Goal: Information Seeking & Learning: Learn about a topic

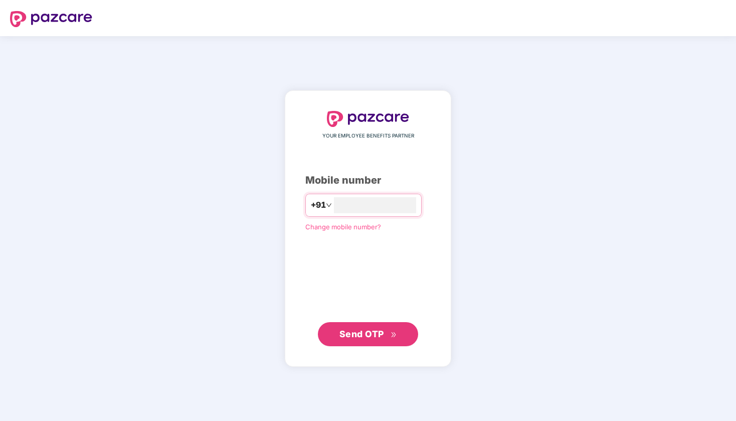
type input "**********"
click at [360, 334] on span "Send OTP" at bounding box center [361, 333] width 45 height 11
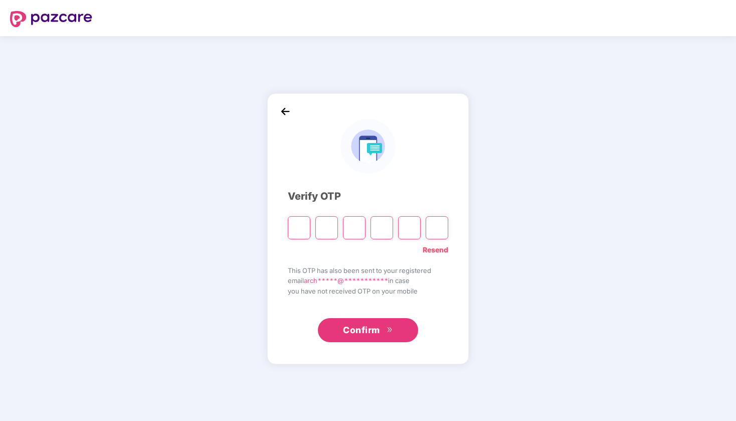
type input "*"
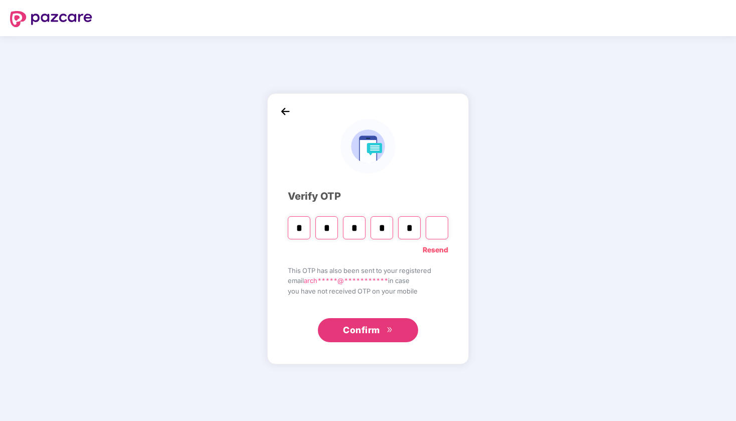
type input "*"
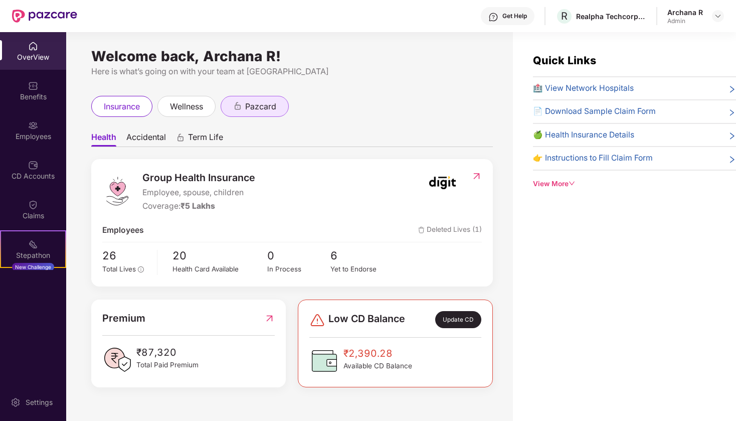
click at [269, 113] on div "pazcard" at bounding box center [255, 106] width 68 height 21
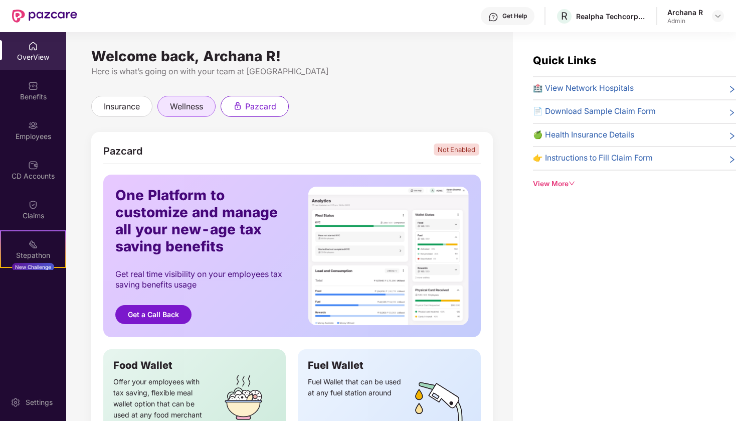
click at [192, 103] on span "wellness" at bounding box center [186, 106] width 33 height 13
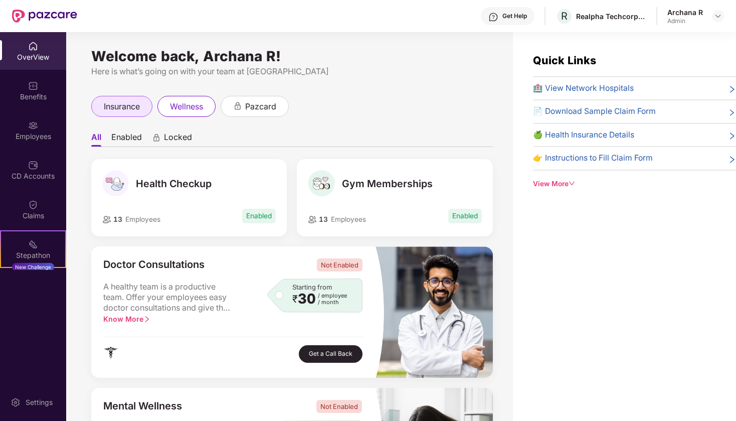
click at [129, 98] on div "insurance" at bounding box center [121, 106] width 61 height 21
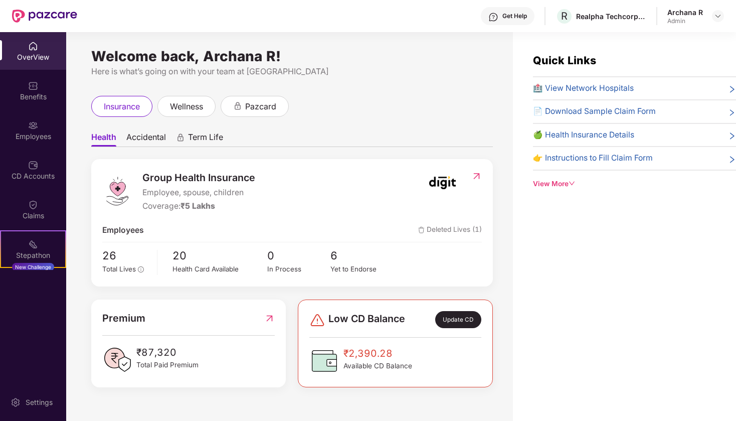
click at [647, 78] on div "Quick Links 🏥 View Network Hospitals 📄 Download Sample Claim Form 🍏 Health Insu…" at bounding box center [634, 120] width 203 height 137
click at [635, 87] on div "🏥 View Network Hospitals" at bounding box center [634, 88] width 203 height 13
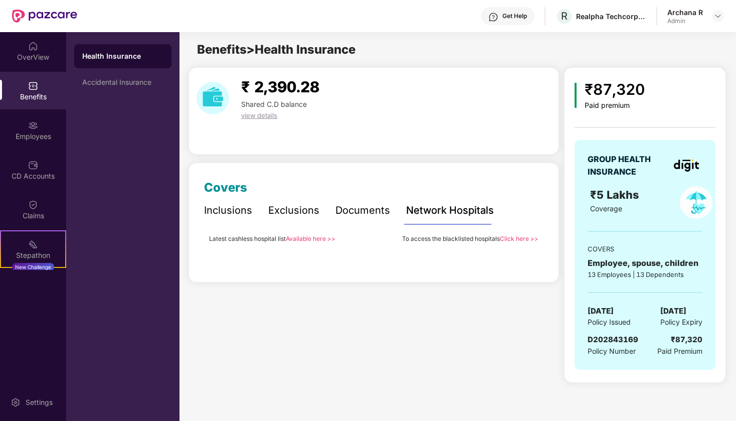
click at [311, 238] on link "Available here >>" at bounding box center [311, 239] width 50 height 8
click at [128, 85] on div "Accidental Insurance" at bounding box center [122, 82] width 81 height 8
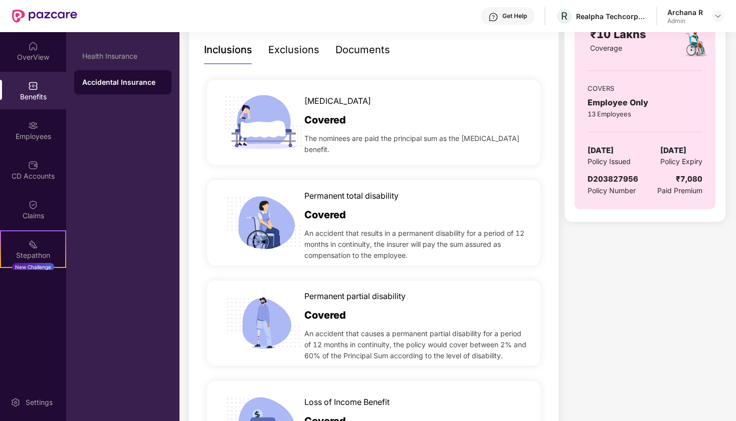
scroll to position [165, 0]
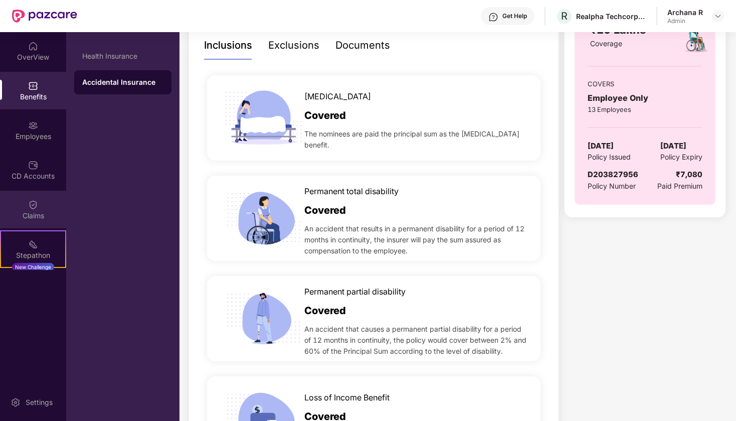
click at [26, 221] on div "Claims" at bounding box center [33, 210] width 66 height 38
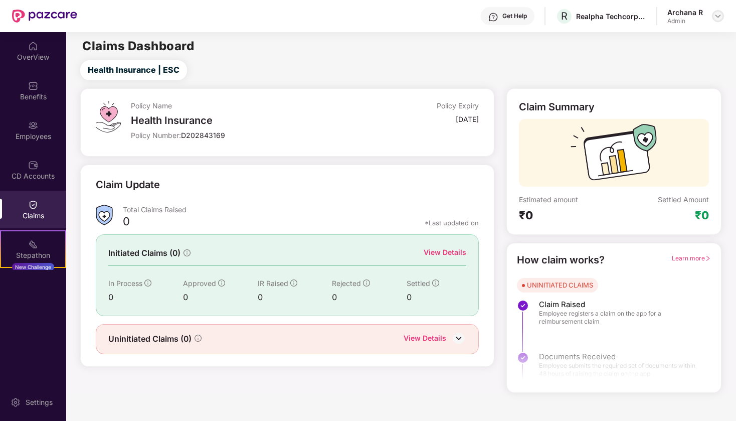
click at [717, 20] on img at bounding box center [718, 16] width 8 height 8
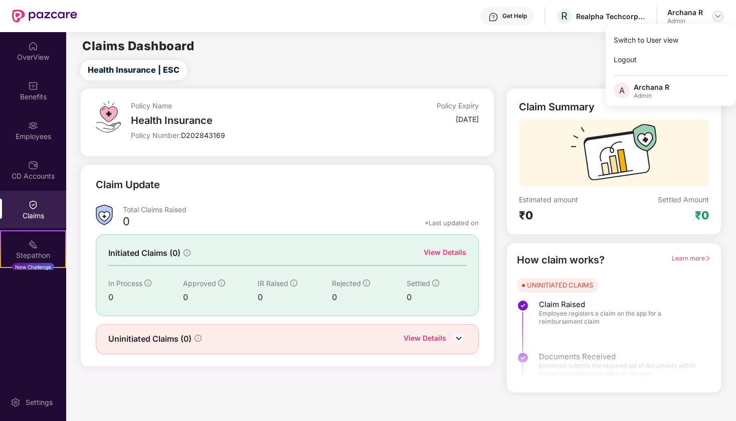
click at [716, 15] on img at bounding box center [718, 16] width 8 height 8
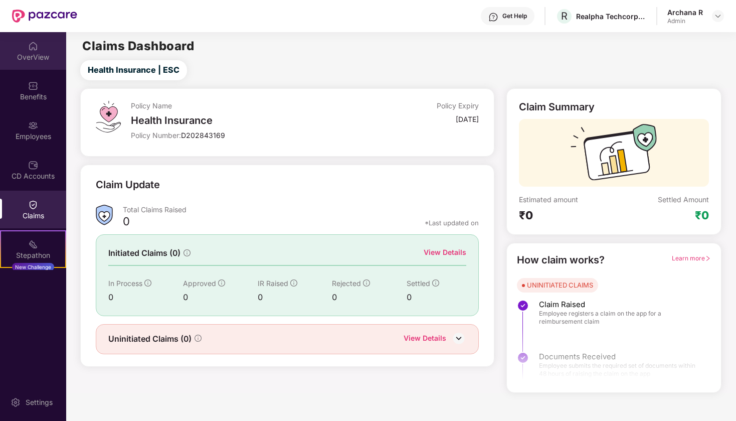
click at [25, 42] on div "OverView" at bounding box center [33, 51] width 66 height 38
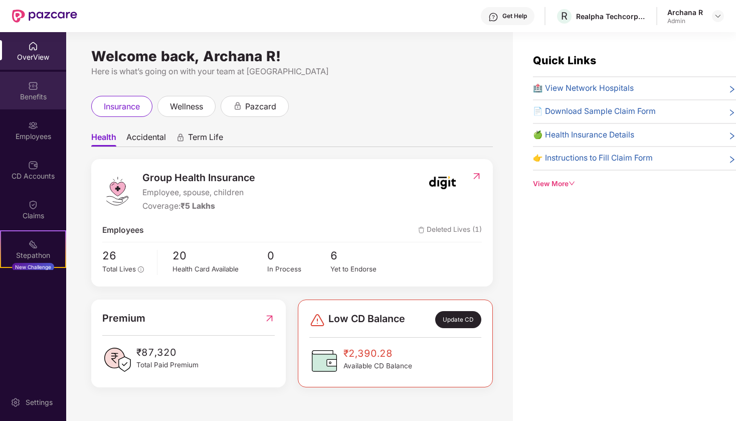
click at [25, 84] on div "Benefits" at bounding box center [33, 91] width 66 height 38
